Goal: Information Seeking & Learning: Learn about a topic

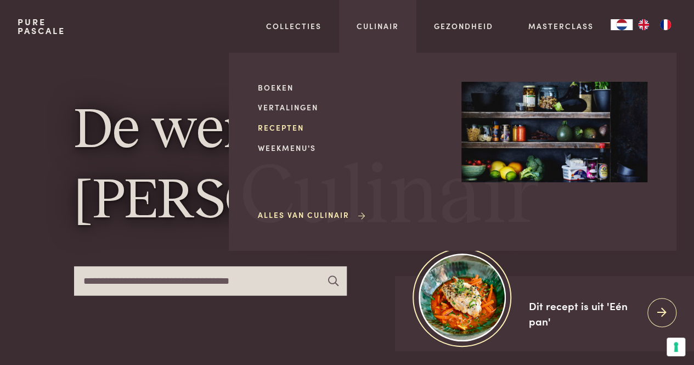
click at [293, 129] on link "Recepten" at bounding box center [351, 128] width 186 height 12
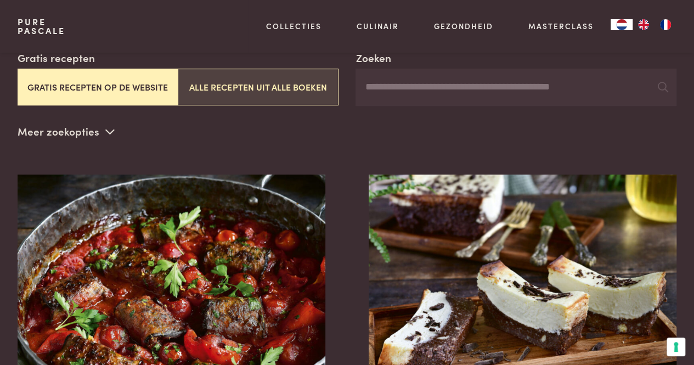
click at [249, 82] on button "Alle recepten uit alle boeken" at bounding box center [258, 87] width 160 height 37
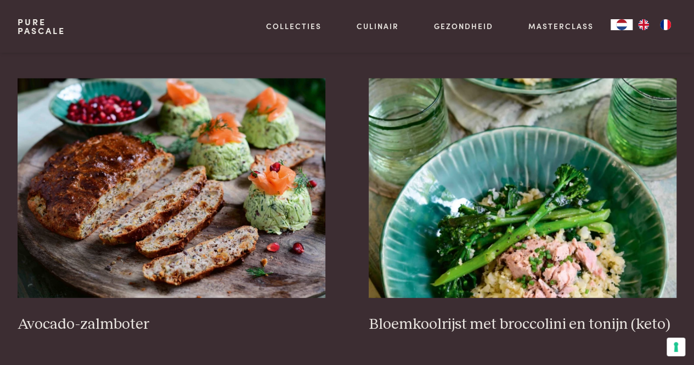
scroll to position [1689, 0]
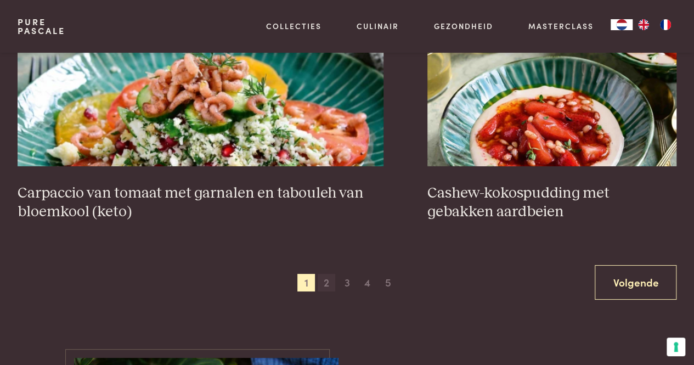
click at [329, 280] on span "2" at bounding box center [327, 283] width 18 height 18
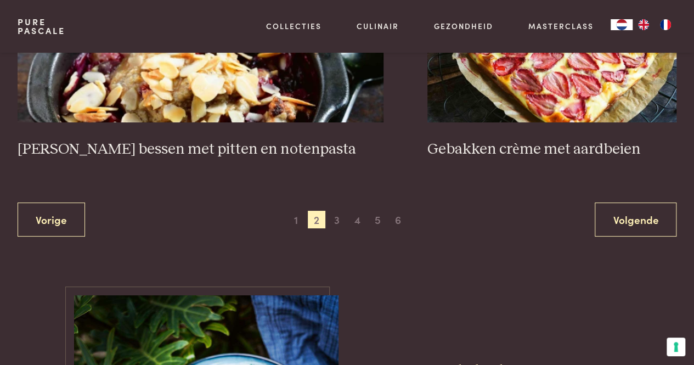
scroll to position [2048, 0]
click at [331, 218] on span "3" at bounding box center [337, 219] width 18 height 18
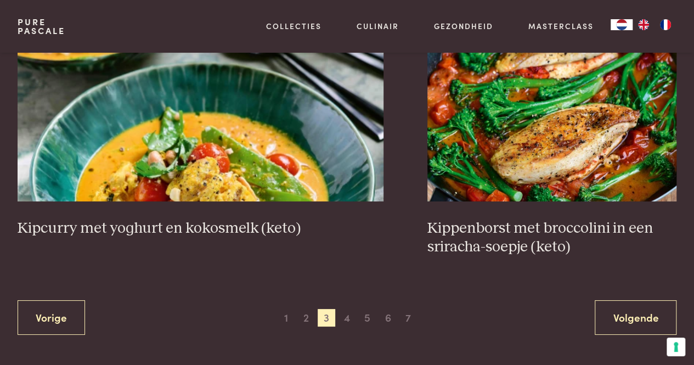
scroll to position [2000, 0]
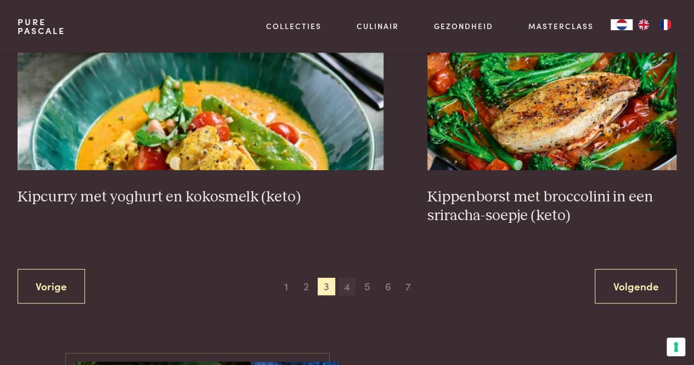
click at [347, 288] on span "4" at bounding box center [348, 287] width 18 height 18
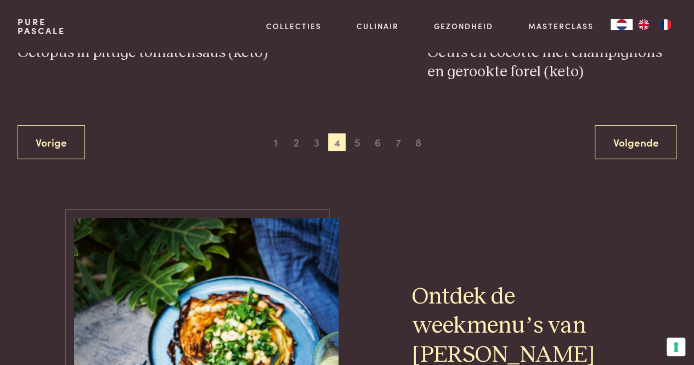
scroll to position [2126, 0]
click at [358, 133] on span "5" at bounding box center [357, 142] width 18 height 18
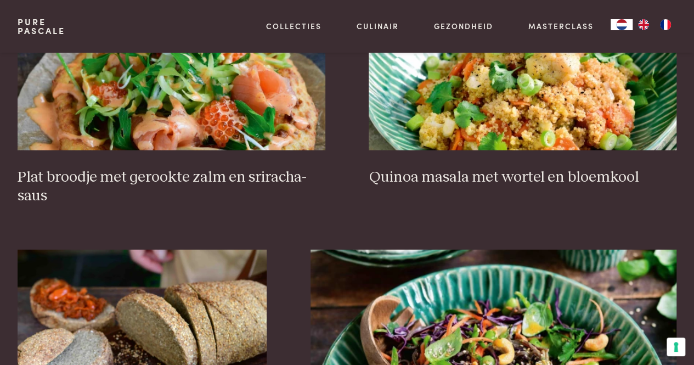
scroll to position [1406, 0]
